Goal: Task Accomplishment & Management: Complete application form

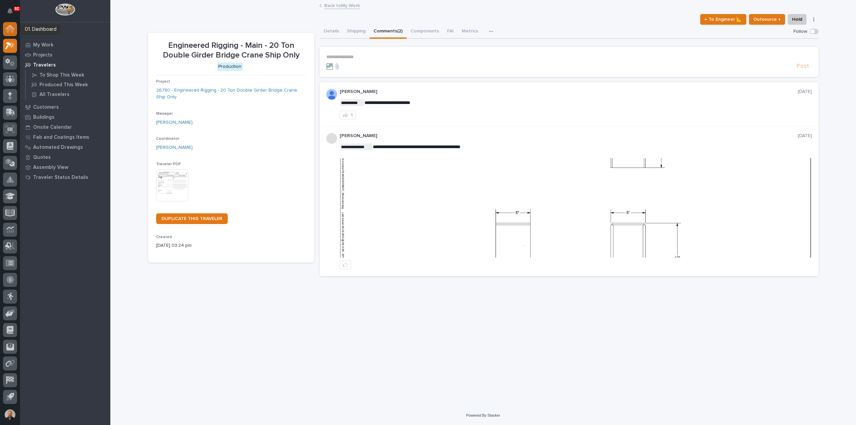
click at [11, 25] on icon at bounding box center [10, 29] width 9 height 8
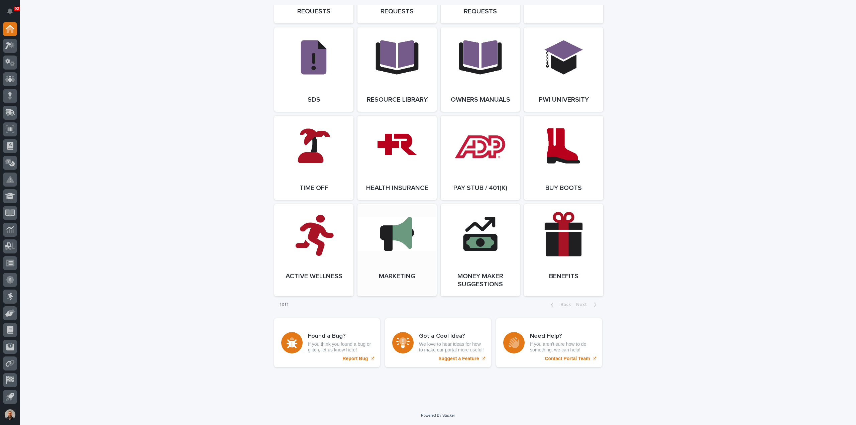
scroll to position [1152, 0]
click at [308, 235] on link "Open Link" at bounding box center [313, 250] width 79 height 92
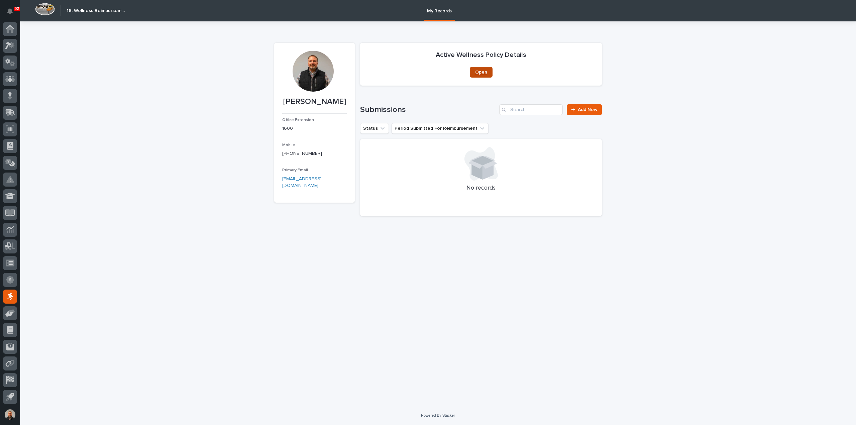
click at [482, 71] on span "Open" at bounding box center [481, 72] width 12 height 5
click at [585, 109] on span "Add New" at bounding box center [588, 109] width 20 height 5
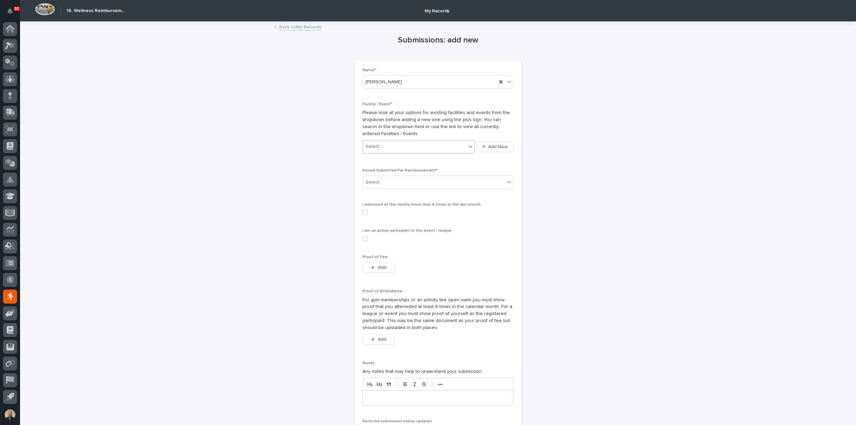
click at [469, 146] on icon at bounding box center [470, 146] width 4 height 2
click at [496, 146] on span "Add New" at bounding box center [498, 146] width 20 height 5
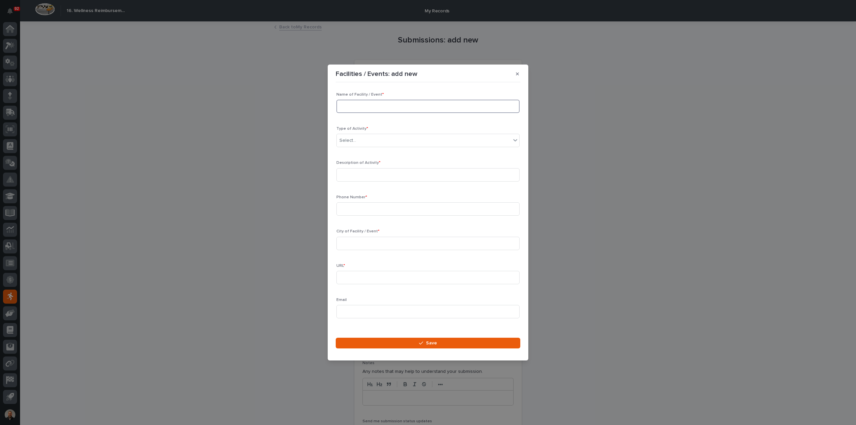
click at [368, 104] on input at bounding box center [427, 106] width 183 height 13
click at [518, 74] on icon "button" at bounding box center [517, 73] width 3 height 3
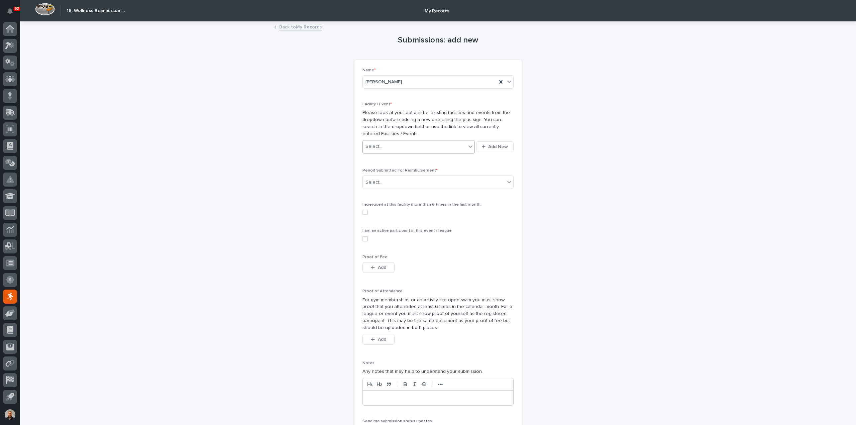
click at [468, 146] on icon at bounding box center [470, 146] width 4 height 2
click at [489, 146] on span "Add New" at bounding box center [498, 146] width 20 height 5
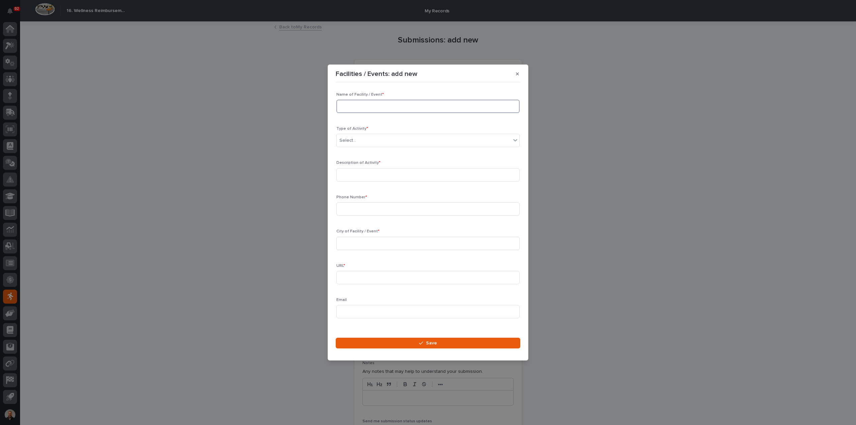
click at [356, 104] on input at bounding box center [427, 106] width 183 height 13
type input "Fitness Forum/Lifeplex"
click at [376, 139] on div "Select..." at bounding box center [424, 140] width 174 height 11
click at [368, 175] on div "Gym Membership" at bounding box center [426, 177] width 178 height 12
click at [354, 174] on input at bounding box center [427, 174] width 183 height 13
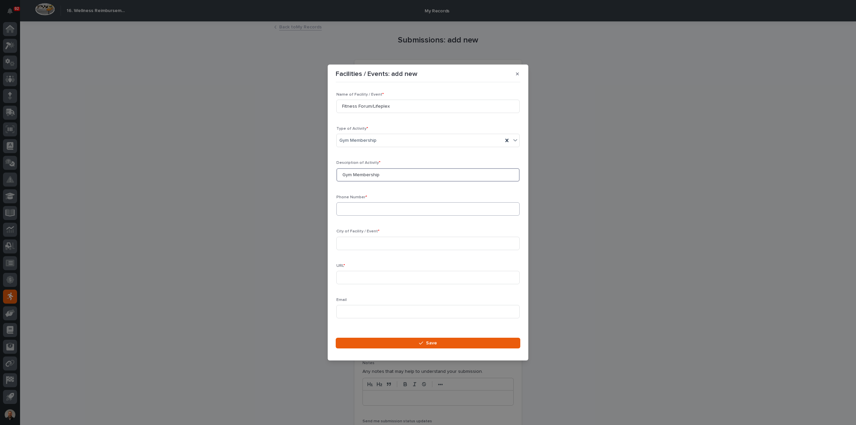
type input "Gym Membership"
click at [358, 210] on input at bounding box center [427, 208] width 183 height 13
type input "5749362333"
click at [371, 243] on input at bounding box center [427, 243] width 183 height 13
paste input "Fitness Forum Sports and Wellness, 2855 Miller Dr, Suite 101, Plymouth, IN 4656…"
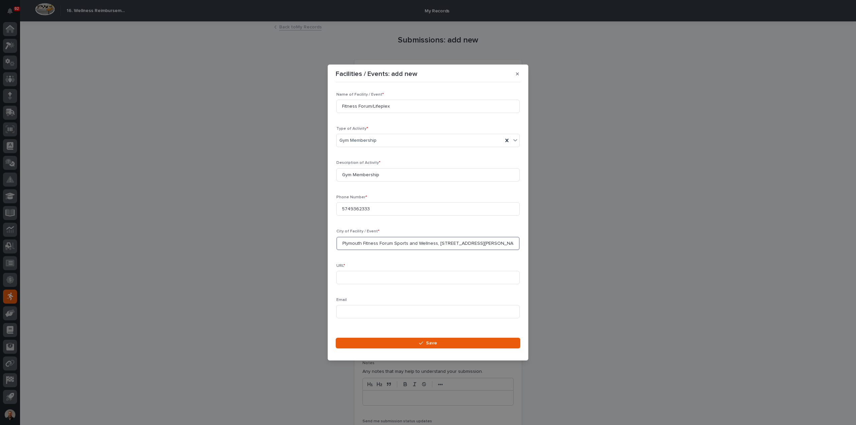
scroll to position [0, 28]
type input "Plymouth Fitness Forum Sports and Wellness, 2855 Miller Dr, Suite 101, Plymouth…"
click at [371, 106] on input "Fitness Forum/Lifeplex" at bounding box center [427, 106] width 183 height 13
type input "Fitness Forum Sports and Wellness / Lifeplex"
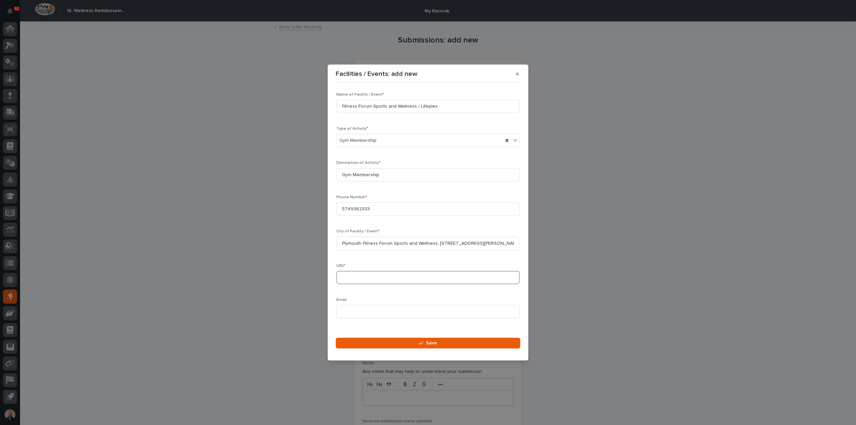
paste input "https://fitnessforum.biz/"
type input "https://fitnessforum.biz/"
click at [487, 243] on input "Plymouth Fitness Forum Sports and Wellness, 2855 Miller Dr, Suite 101, Plymouth…" at bounding box center [427, 243] width 183 height 13
type input "Plymouth, IN 46563, US"
click at [430, 341] on span "Save" at bounding box center [431, 343] width 11 height 5
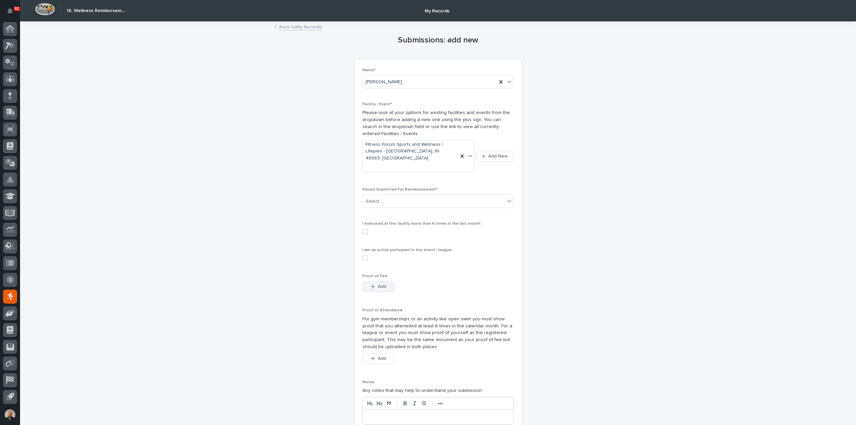
click at [380, 284] on span "Add" at bounding box center [382, 286] width 8 height 5
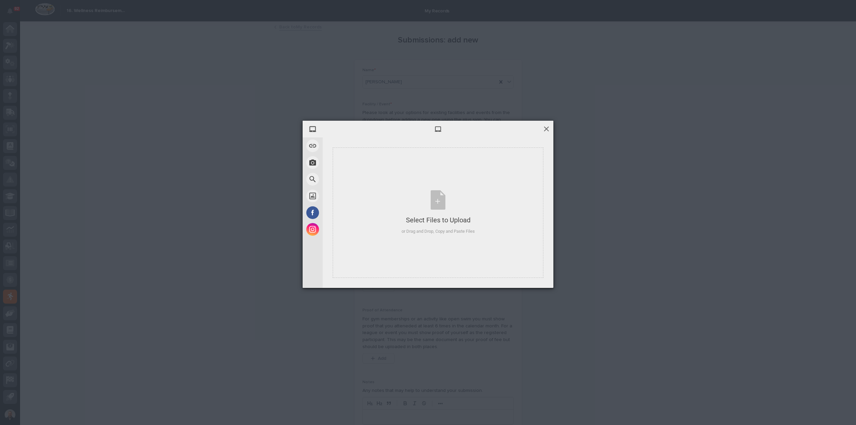
click at [547, 126] on span at bounding box center [546, 128] width 7 height 7
